Goal: Task Accomplishment & Management: Manage account settings

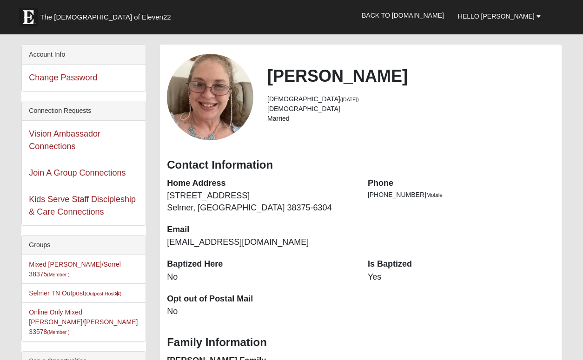
scroll to position [39, 0]
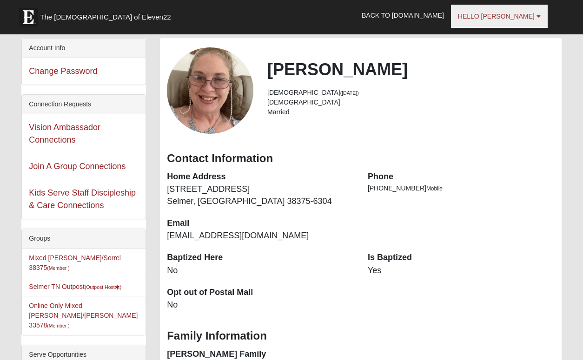
click at [523, 15] on span "Hello [PERSON_NAME]" at bounding box center [496, 16] width 77 height 7
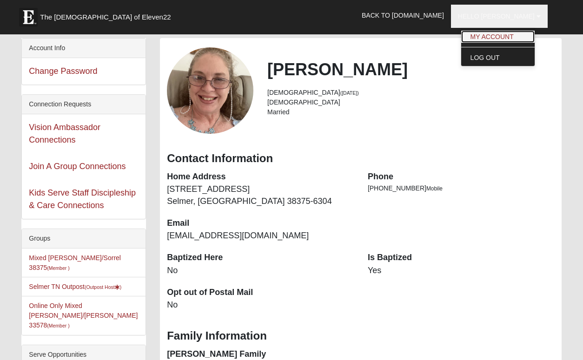
click at [527, 40] on link "My Account" at bounding box center [497, 37] width 73 height 12
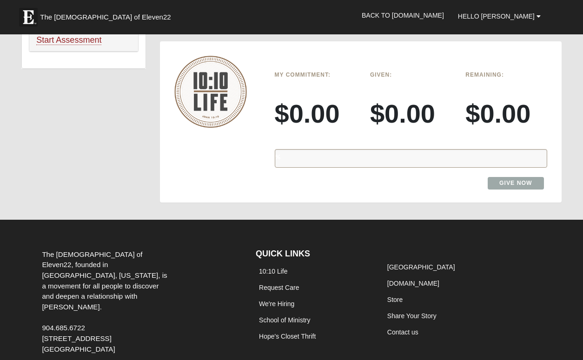
scroll to position [813, 0]
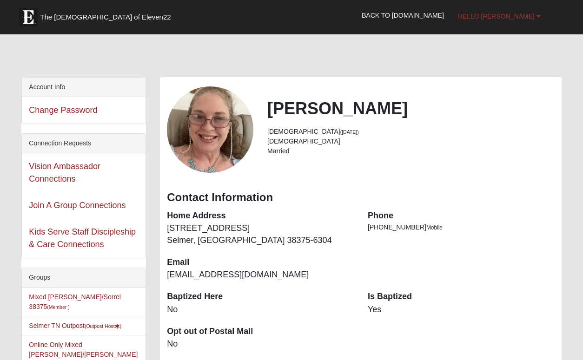
click at [519, 17] on span "Hello [PERSON_NAME]" at bounding box center [496, 16] width 77 height 7
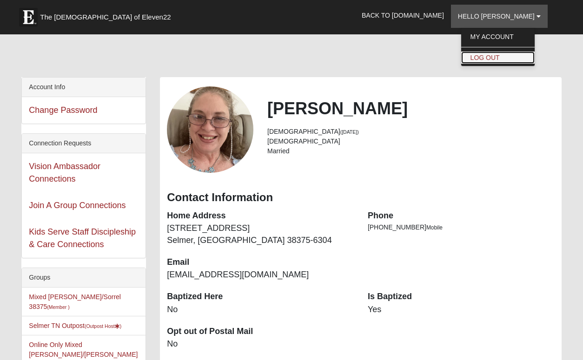
click at [527, 60] on link "Log Out" at bounding box center [497, 58] width 73 height 12
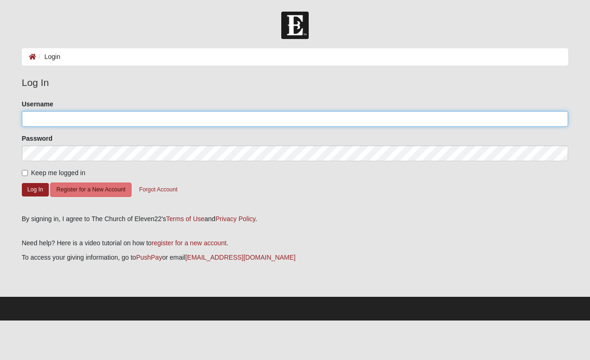
type input "TiffanyFredrickson"
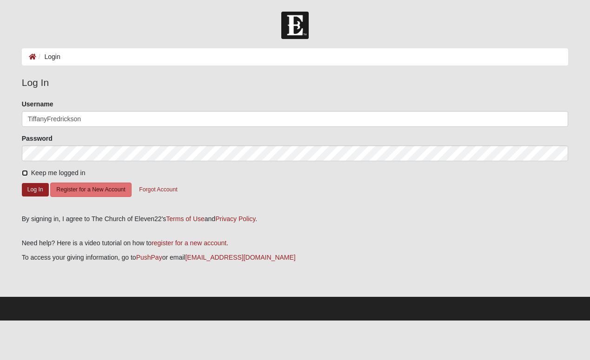
click at [23, 174] on input "Keep me logged in" at bounding box center [25, 173] width 6 height 6
checkbox input "true"
click at [35, 191] on button "Log In" at bounding box center [35, 189] width 27 height 13
